Goal: Communication & Community: Answer question/provide support

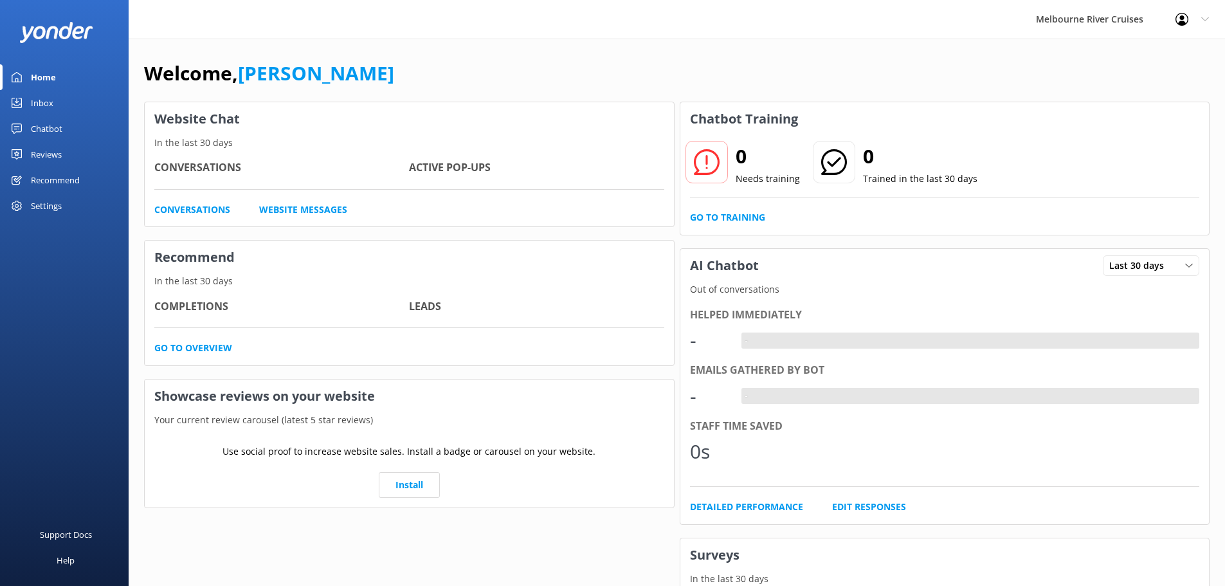
click at [49, 103] on div "Inbox" at bounding box center [42, 103] width 22 height 26
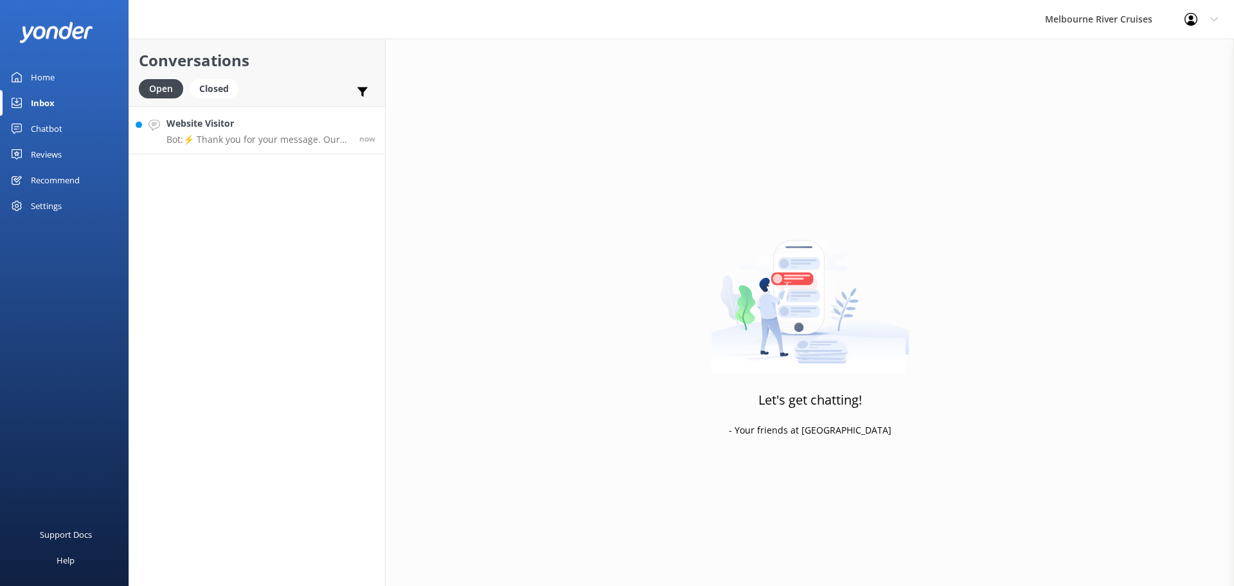
click at [219, 139] on p "Bot: ⚡ Thank you for your message. Our office hours are Mon - Fri 9.30am - 5pm.…" at bounding box center [257, 140] width 183 height 12
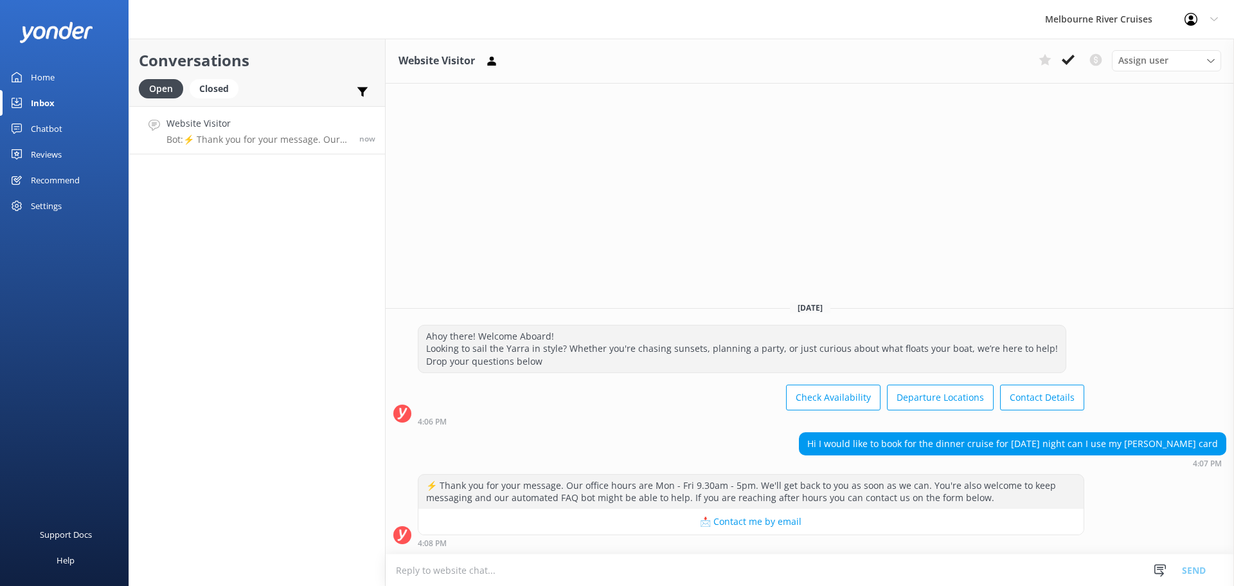
click at [1198, 441] on div "Hi I would like to book for the dinner cruise for this Wednesday night can I us…" at bounding box center [1013, 444] width 426 height 22
click at [1222, 447] on div "Hi I would like to book for the dinner cruise for this Wednesday night can I us…" at bounding box center [1013, 444] width 426 height 22
drag, startPoint x: 1221, startPoint y: 444, endPoint x: 1170, endPoint y: 444, distance: 51.4
click at [1170, 444] on div "Hi I would like to book for the dinner cruise for this Wednesday night can I us…" at bounding box center [1013, 444] width 426 height 22
copy div "Marcia card"
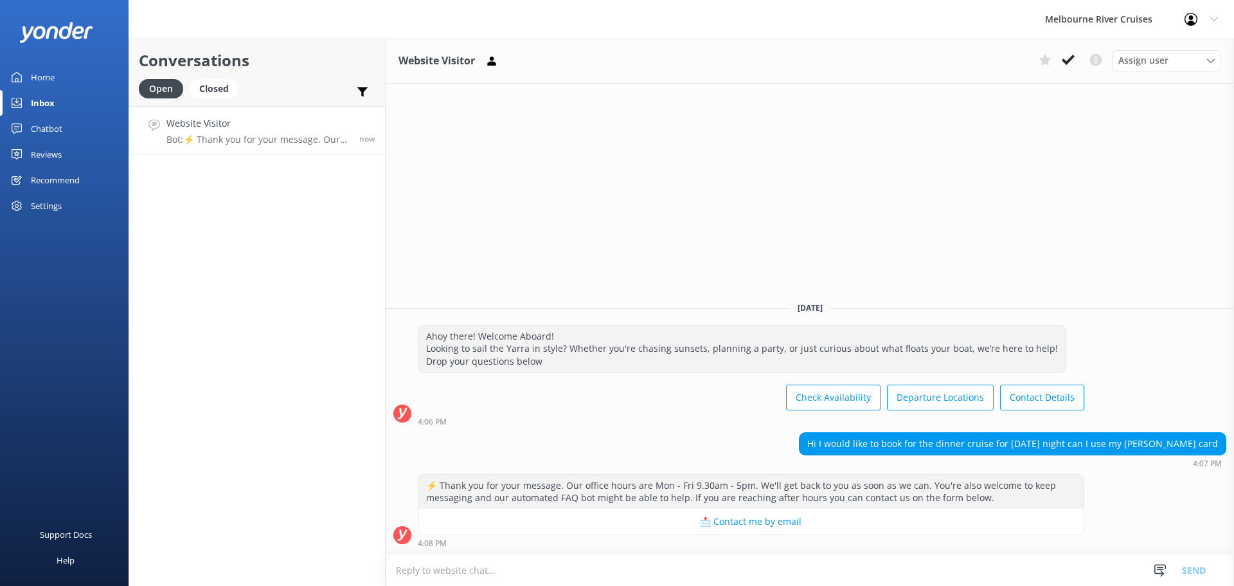
click at [1161, 478] on div "⚡ Thank you for your message. Our office hours are Mon - Fri 9.30am - 5pm. We'l…" at bounding box center [810, 510] width 848 height 73
click at [557, 568] on textarea at bounding box center [810, 569] width 848 height 31
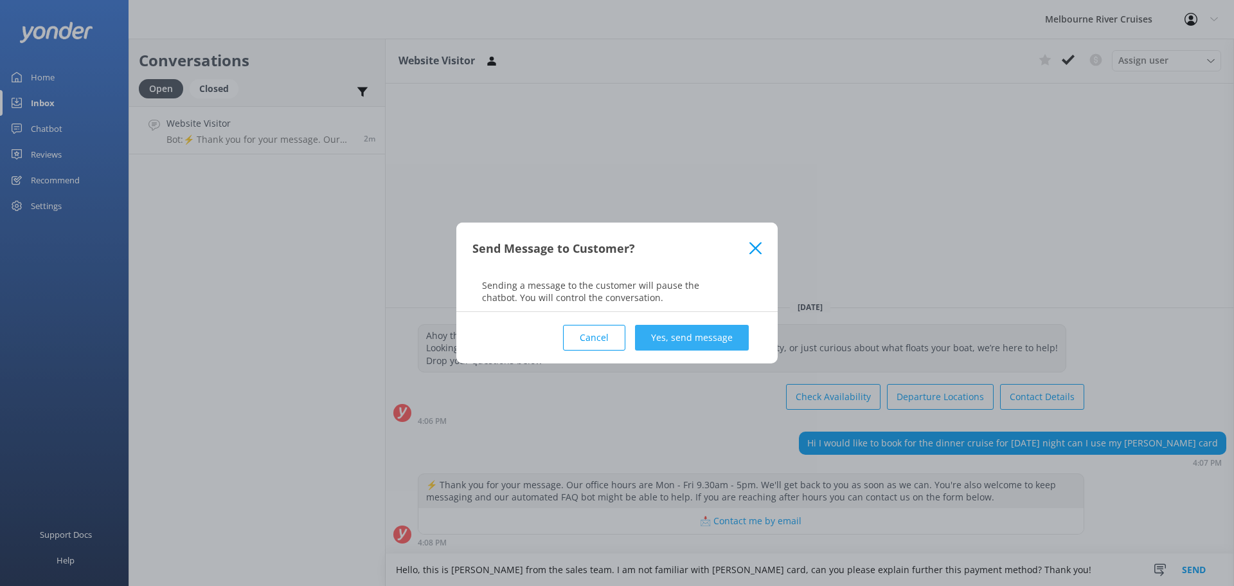
type textarea "Hello, this is stephanie from the sales team. I am not familiar with marcia car…"
click at [701, 334] on button "Yes, send message" at bounding box center [692, 338] width 114 height 26
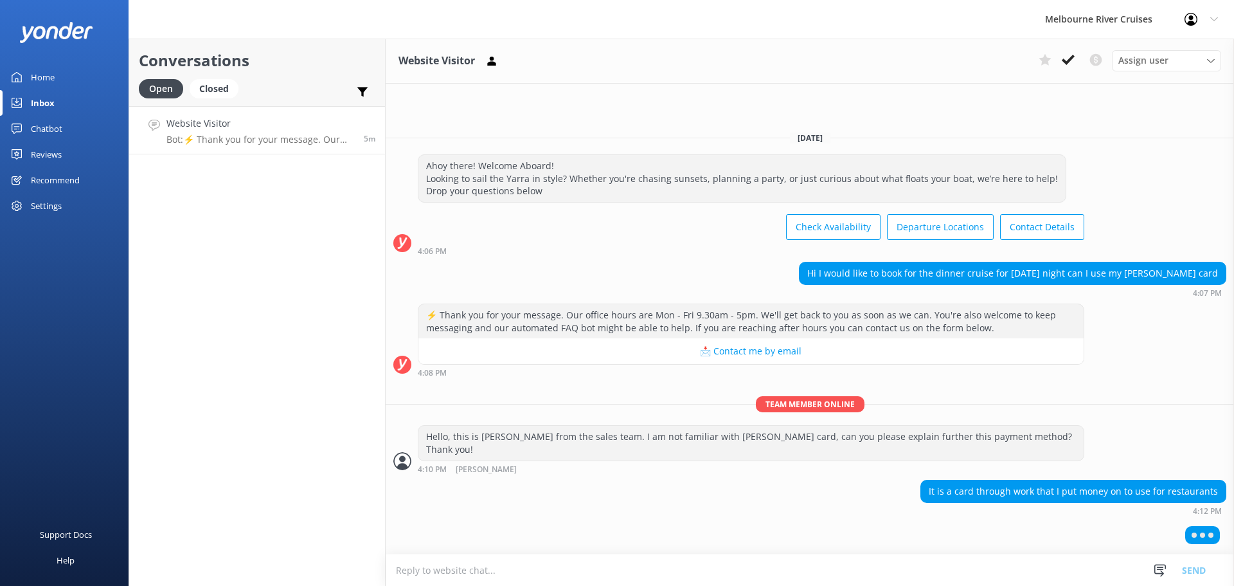
click at [730, 574] on textarea at bounding box center [810, 569] width 848 height 31
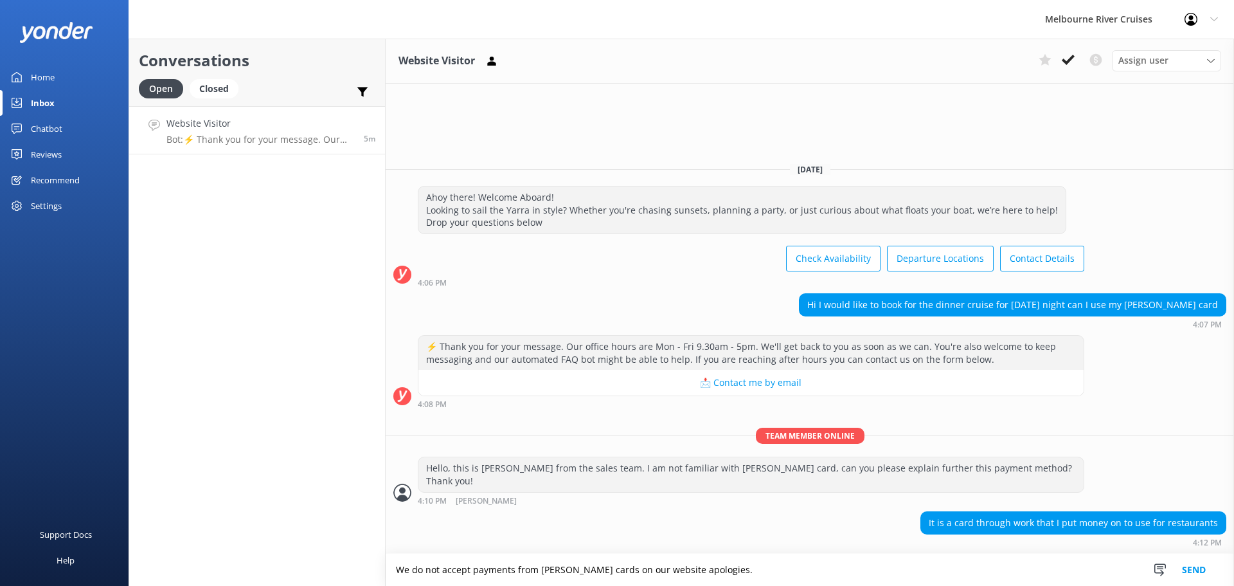
type textarea "We do not accept payments from marcia cards on our website apologies."
